Goal: Find specific page/section: Find specific page/section

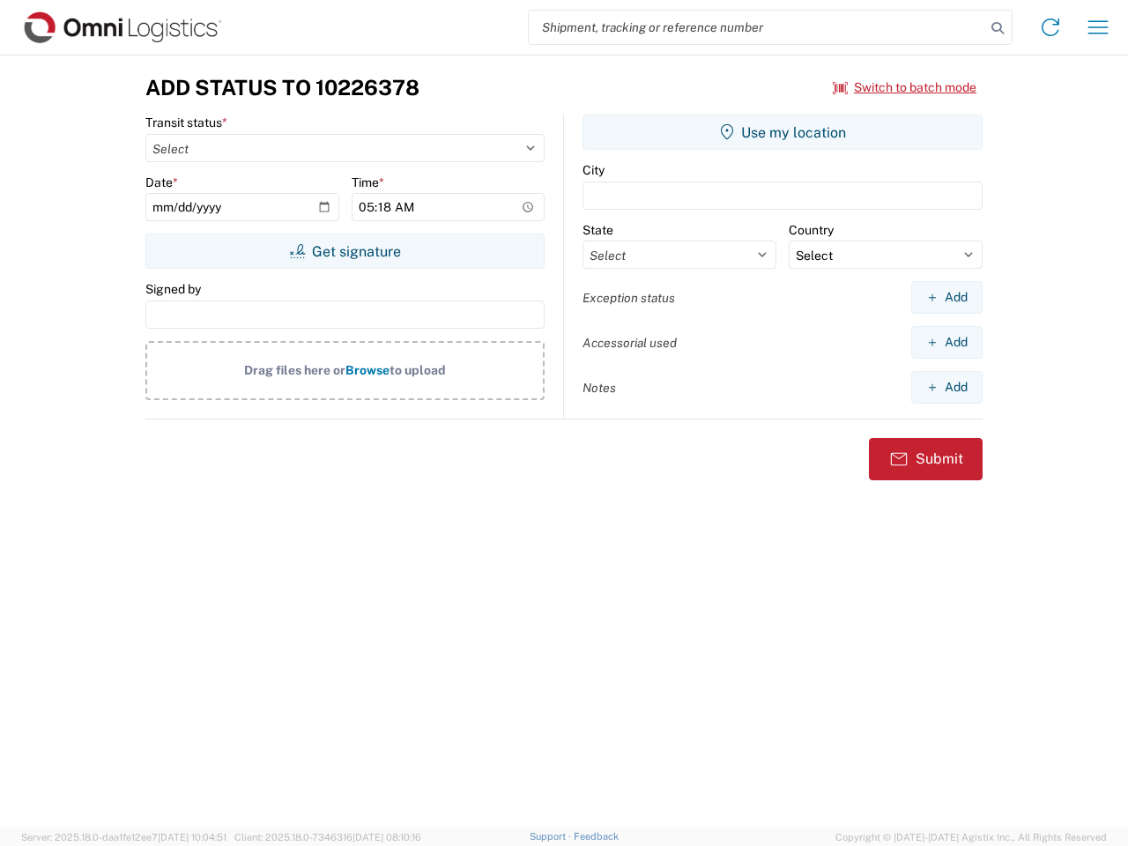
click at [757, 27] on input "search" at bounding box center [757, 27] width 456 height 33
click at [997, 28] on icon at bounding box center [997, 28] width 25 height 25
click at [1050, 27] on icon at bounding box center [1050, 27] width 28 height 28
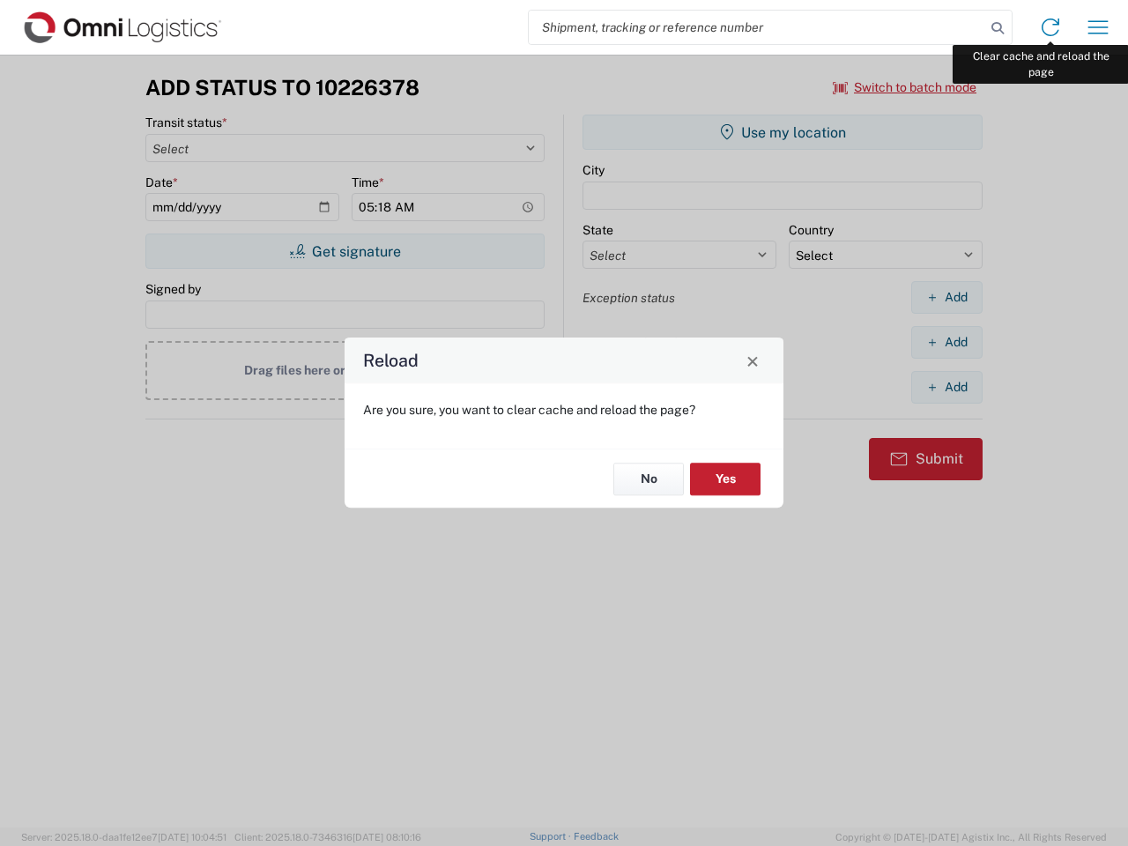
click at [1098, 27] on div "Reload Are you sure, you want to clear cache and reload the page? No Yes" at bounding box center [564, 423] width 1128 height 846
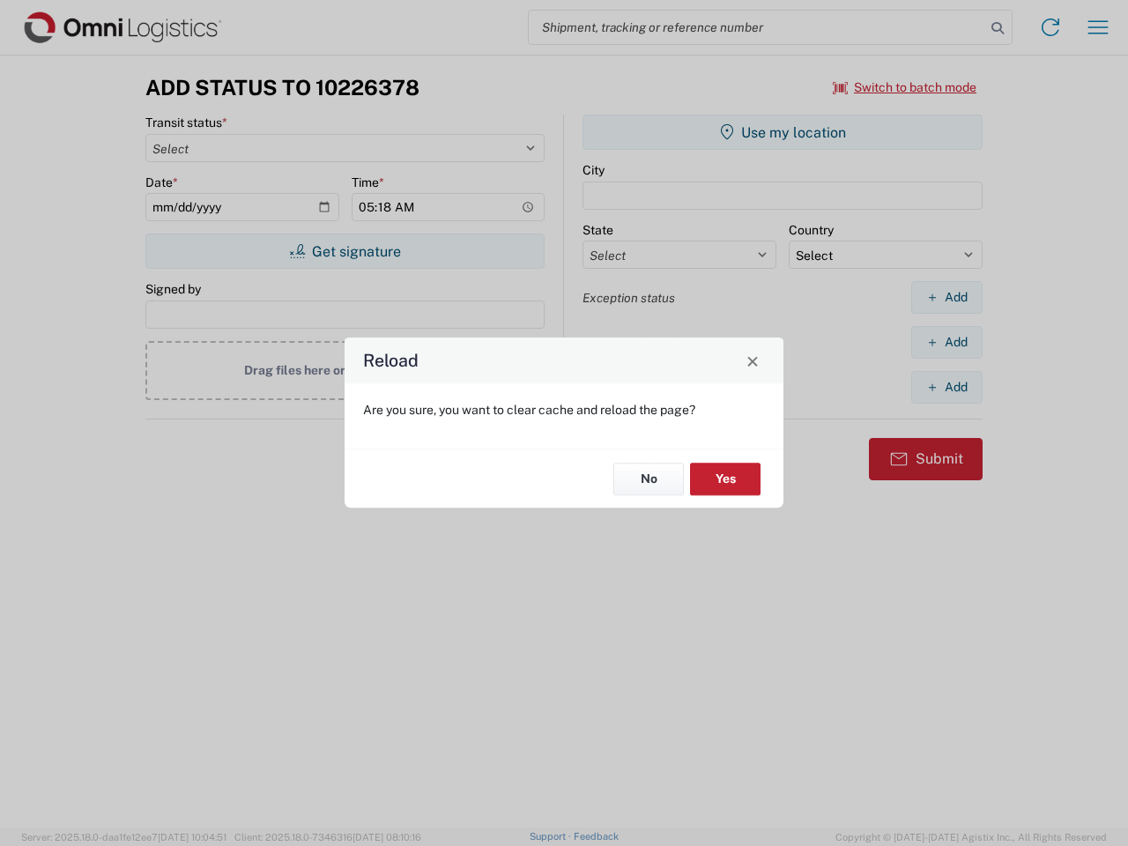
click at [905, 87] on div "Reload Are you sure, you want to clear cache and reload the page? No Yes" at bounding box center [564, 423] width 1128 height 846
click at [344, 251] on div "Reload Are you sure, you want to clear cache and reload the page? No Yes" at bounding box center [564, 423] width 1128 height 846
click at [782, 132] on div "Reload Are you sure, you want to clear cache and reload the page? No Yes" at bounding box center [564, 423] width 1128 height 846
click at [946, 297] on div "Reload Are you sure, you want to clear cache and reload the page? No Yes" at bounding box center [564, 423] width 1128 height 846
click at [946, 342] on div "Reload Are you sure, you want to clear cache and reload the page? No Yes" at bounding box center [564, 423] width 1128 height 846
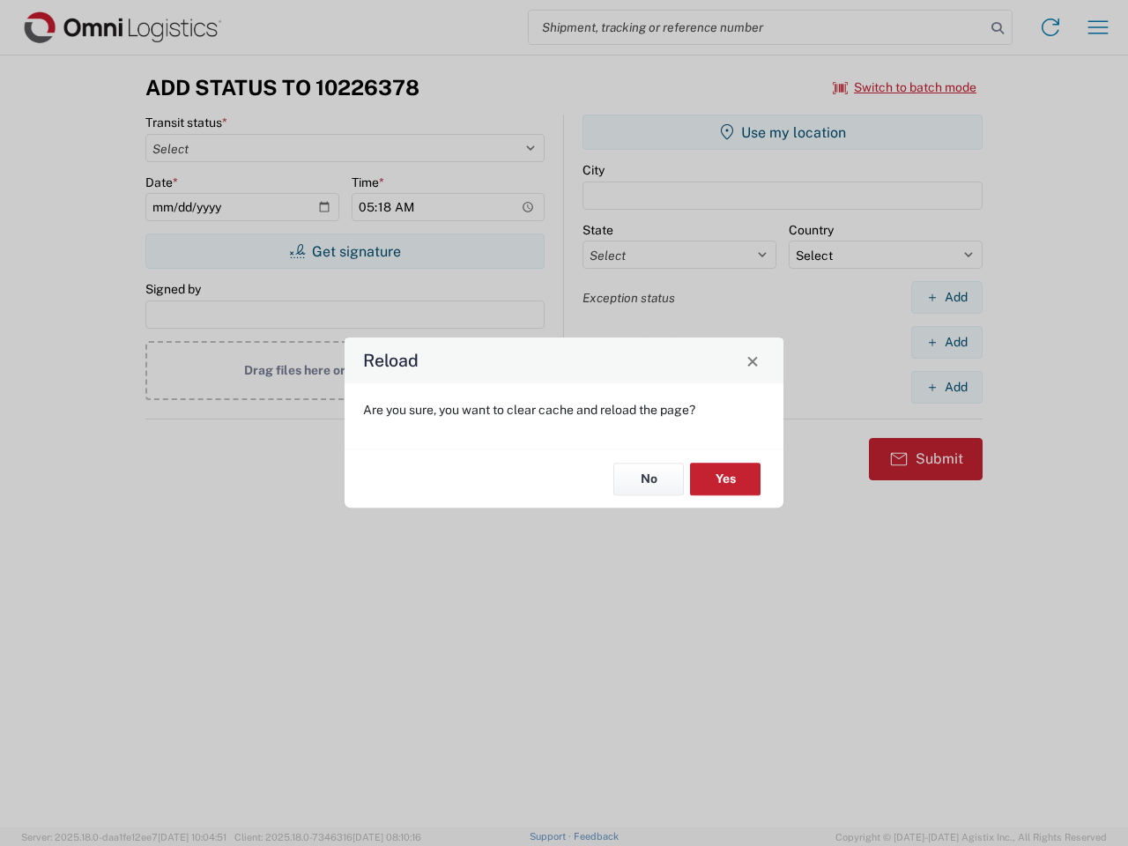
click at [946, 387] on div "Reload Are you sure, you want to clear cache and reload the page? No Yes" at bounding box center [564, 423] width 1128 height 846
